Goal: Transaction & Acquisition: Purchase product/service

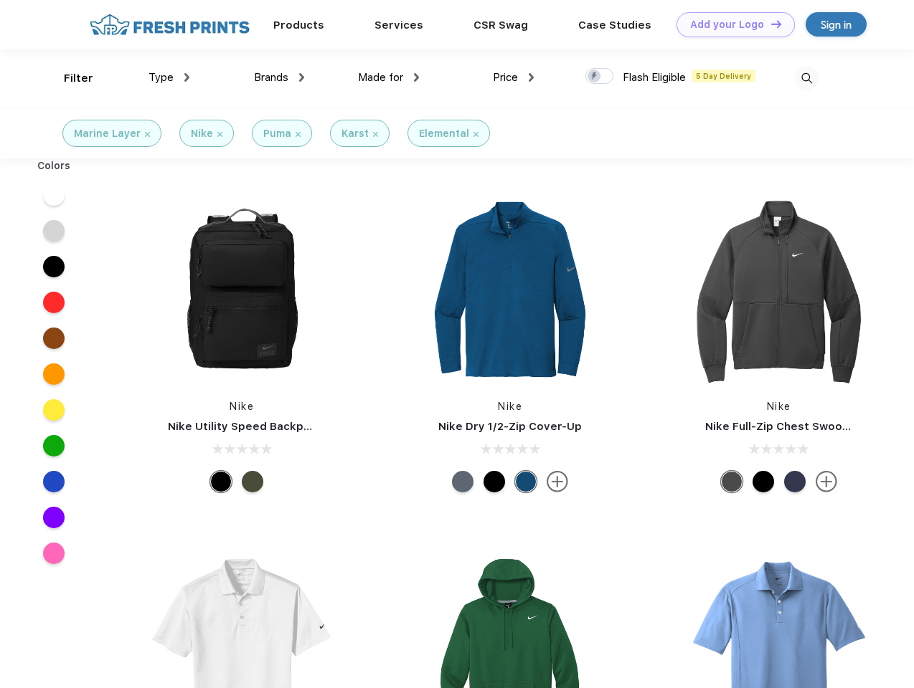
click at [730, 24] on link "Add your Logo Design Tool" at bounding box center [735, 24] width 118 height 25
click at [0, 0] on div "Design Tool" at bounding box center [0, 0] width 0 height 0
click at [769, 24] on link "Add your Logo Design Tool" at bounding box center [735, 24] width 118 height 25
click at [69, 78] on div "Filter" at bounding box center [78, 78] width 29 height 16
click at [169, 77] on span "Type" at bounding box center [160, 77] width 25 height 13
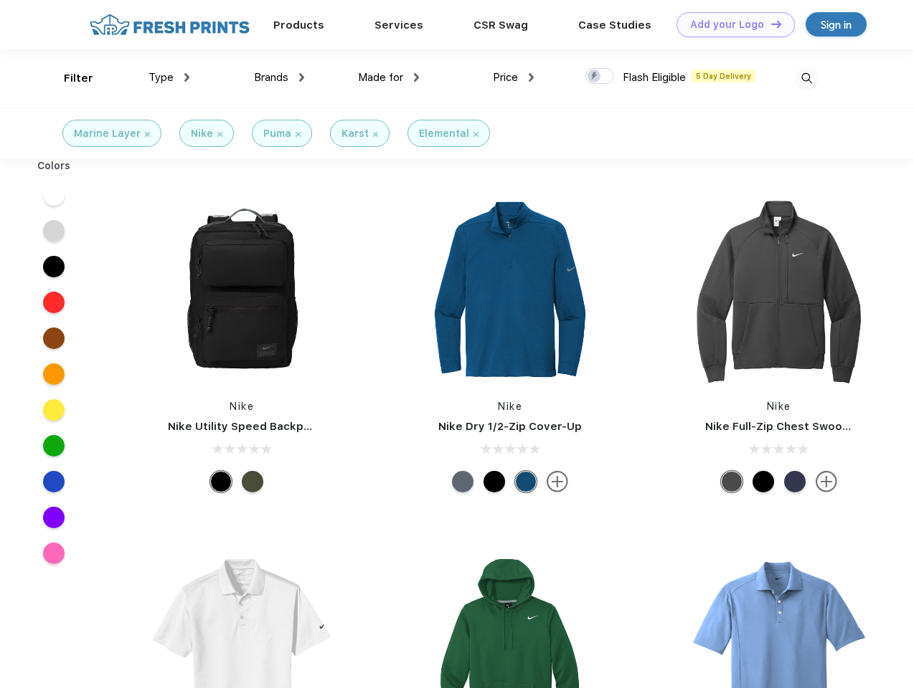
click at [279, 77] on span "Brands" at bounding box center [271, 77] width 34 height 13
click at [389, 77] on span "Made for" at bounding box center [380, 77] width 45 height 13
click at [513, 77] on span "Price" at bounding box center [505, 77] width 25 height 13
click at [599, 77] on div at bounding box center [599, 76] width 28 height 16
click at [594, 77] on input "checkbox" at bounding box center [589, 71] width 9 height 9
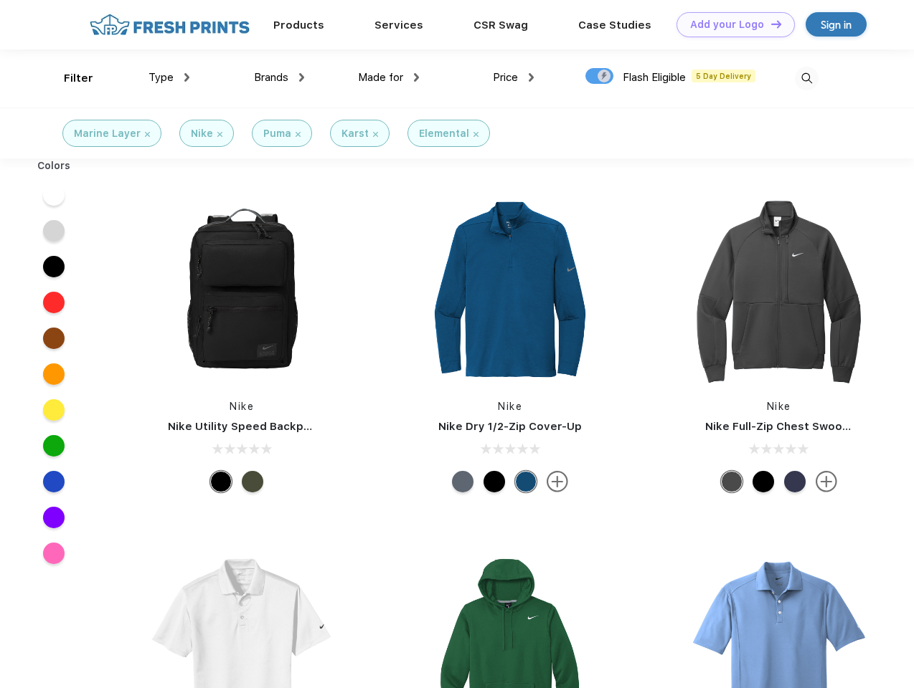
click at [806, 78] on img at bounding box center [806, 79] width 24 height 24
